Goal: Transaction & Acquisition: Purchase product/service

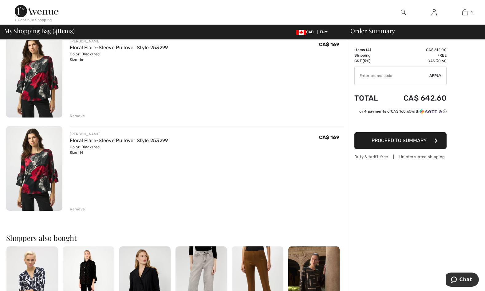
scroll to position [246, 0]
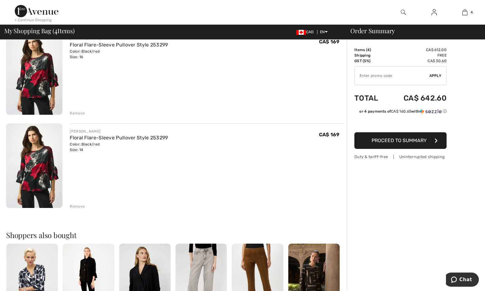
click at [79, 207] on div "Remove" at bounding box center [77, 206] width 15 height 6
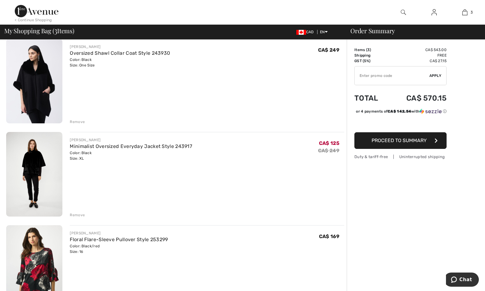
scroll to position [31, 0]
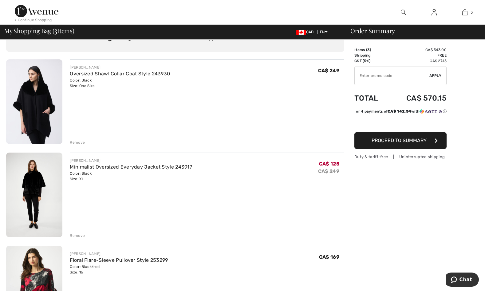
click at [37, 92] on img at bounding box center [34, 101] width 56 height 84
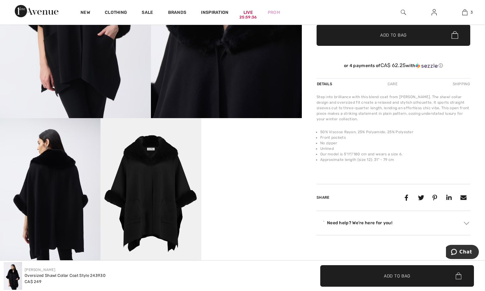
scroll to position [184, 0]
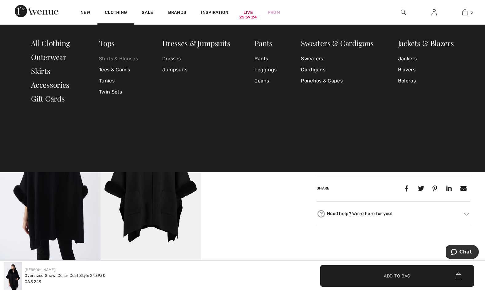
click at [110, 59] on link "Shirts & Blouses" at bounding box center [118, 58] width 39 height 11
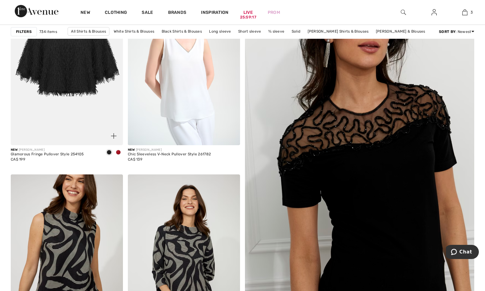
scroll to position [123, 0]
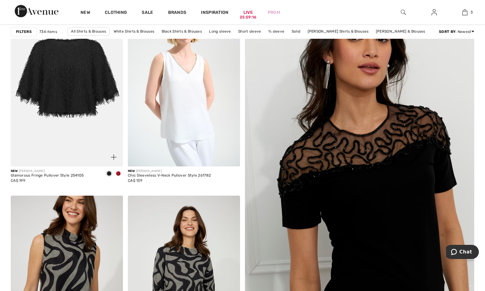
click at [67, 111] on img at bounding box center [67, 82] width 112 height 168
